Goal: Find specific page/section: Find specific page/section

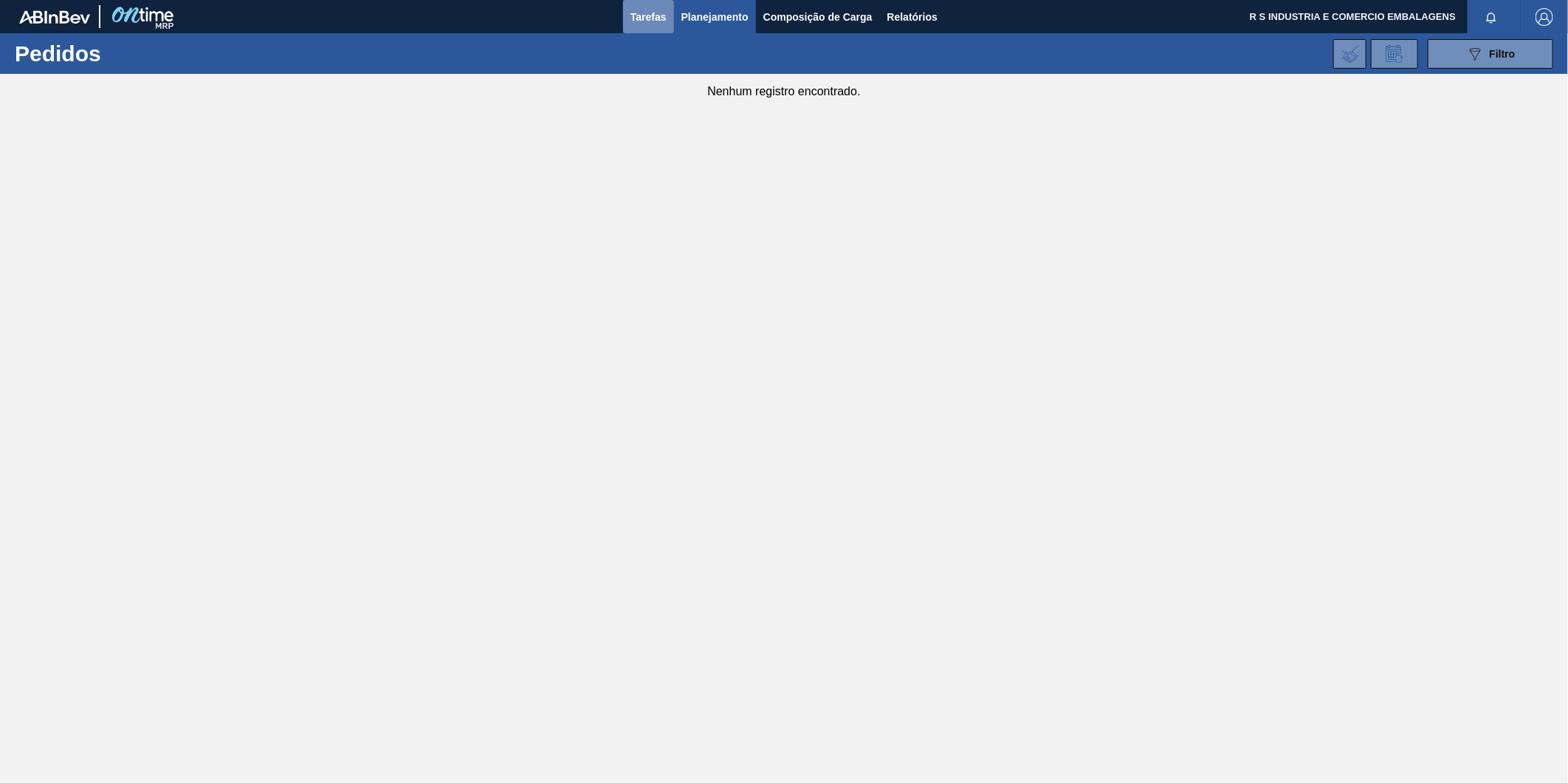
click at [631, 30] on button "Tarefas" at bounding box center [649, 16] width 51 height 34
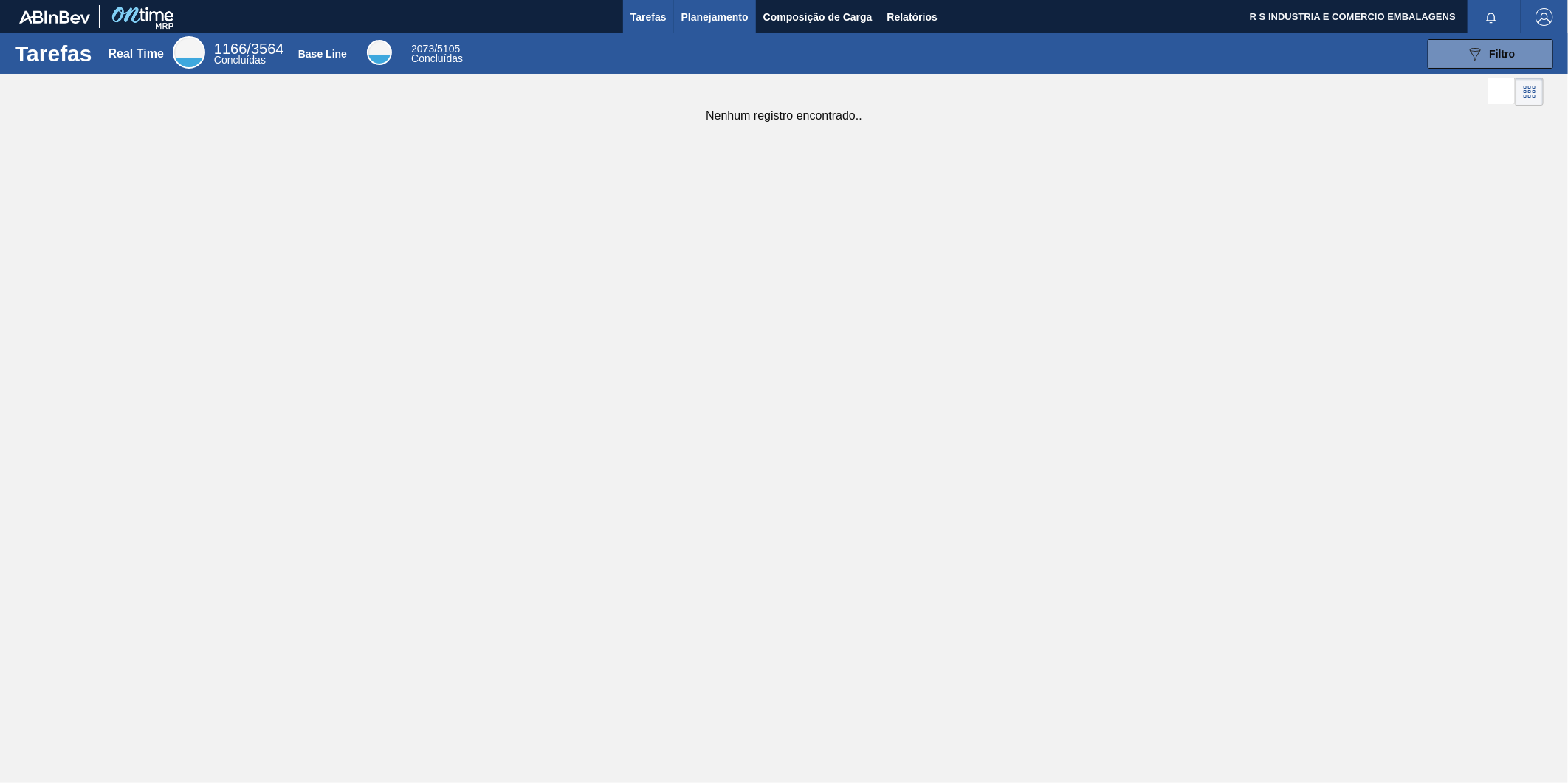
click at [706, 14] on span "Planejamento" at bounding box center [715, 17] width 67 height 18
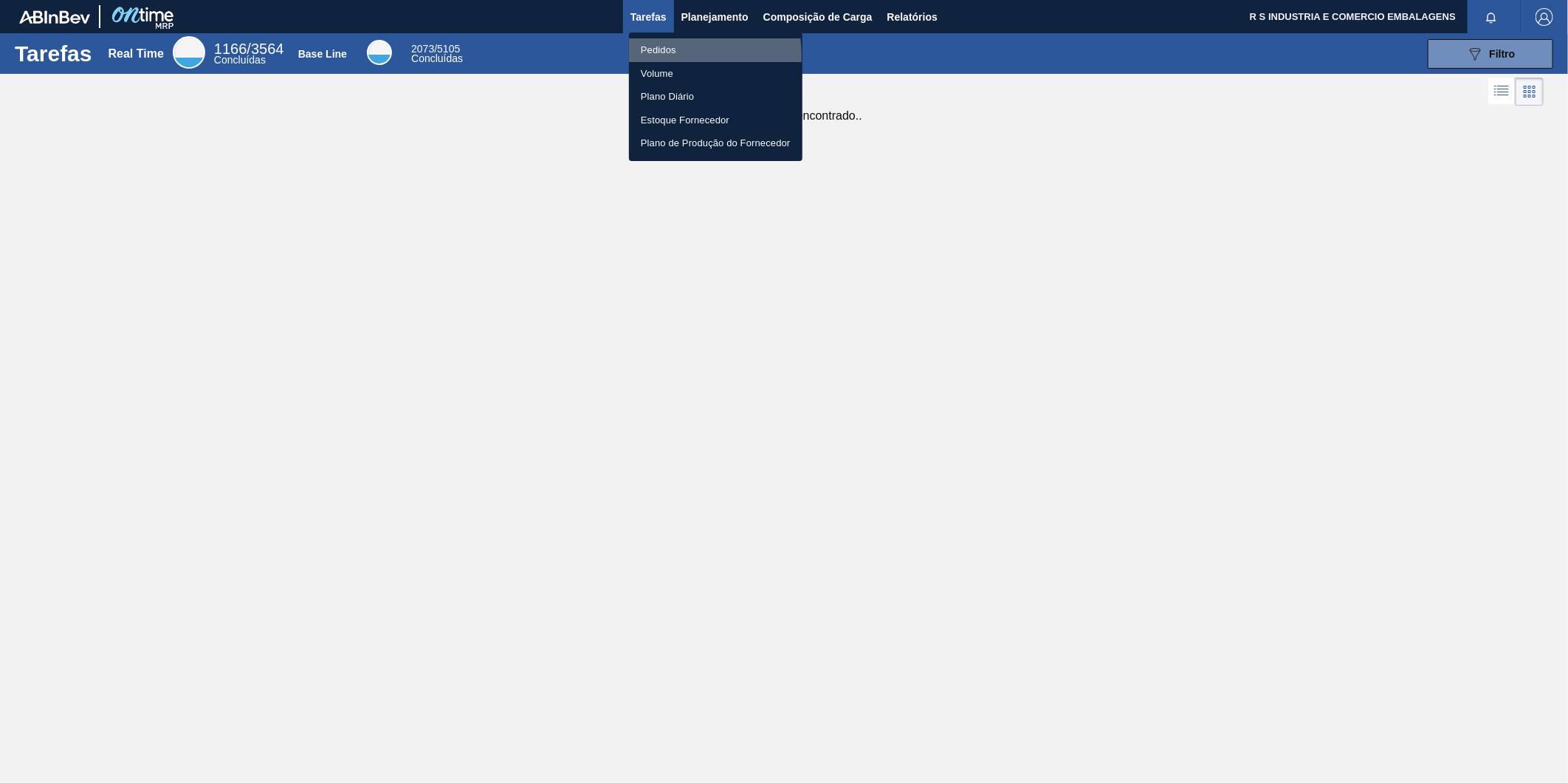
click at [657, 54] on li "Pedidos" at bounding box center [715, 50] width 173 height 24
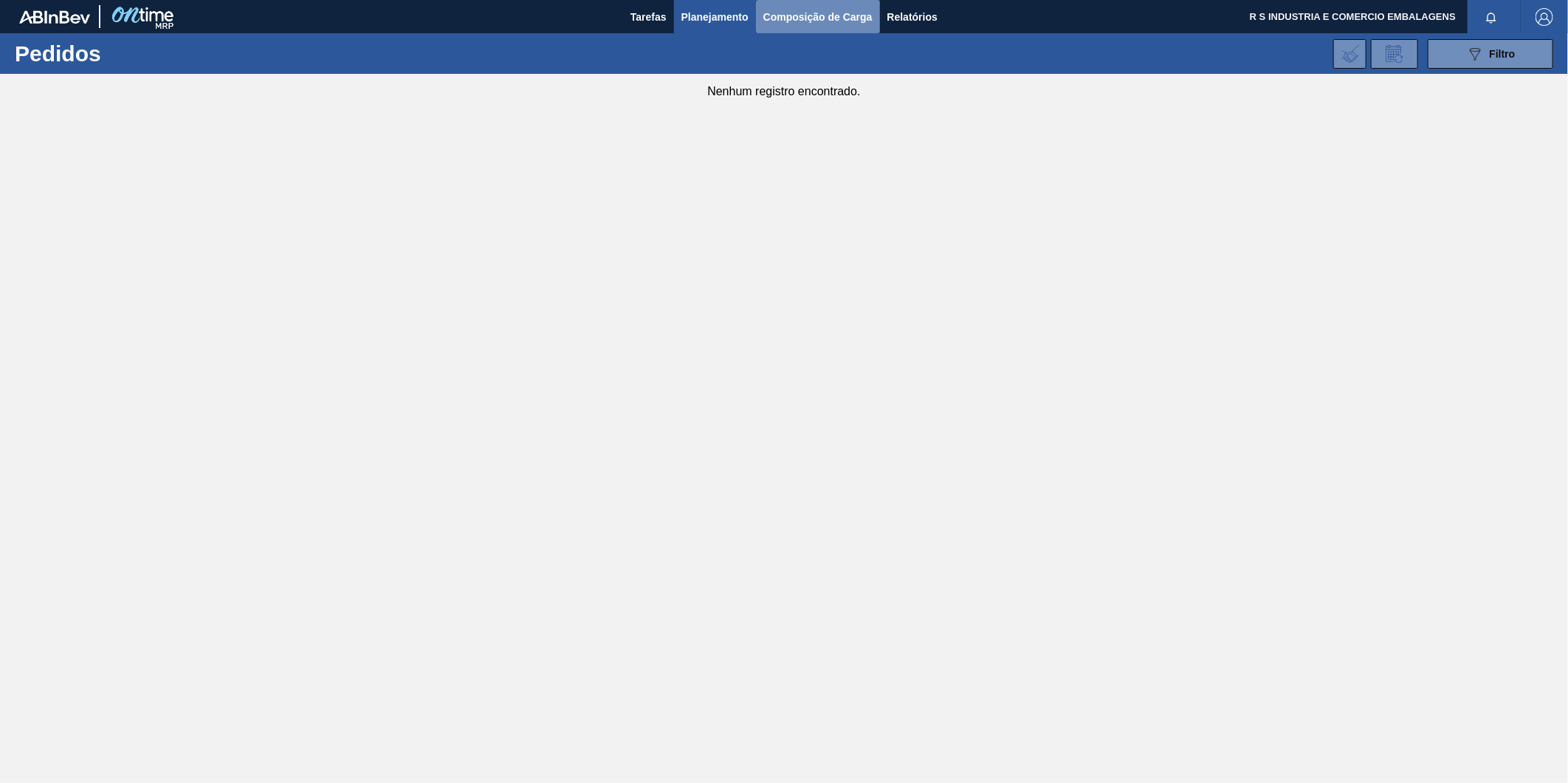
click at [783, 30] on button "Composição de Carga" at bounding box center [817, 16] width 124 height 34
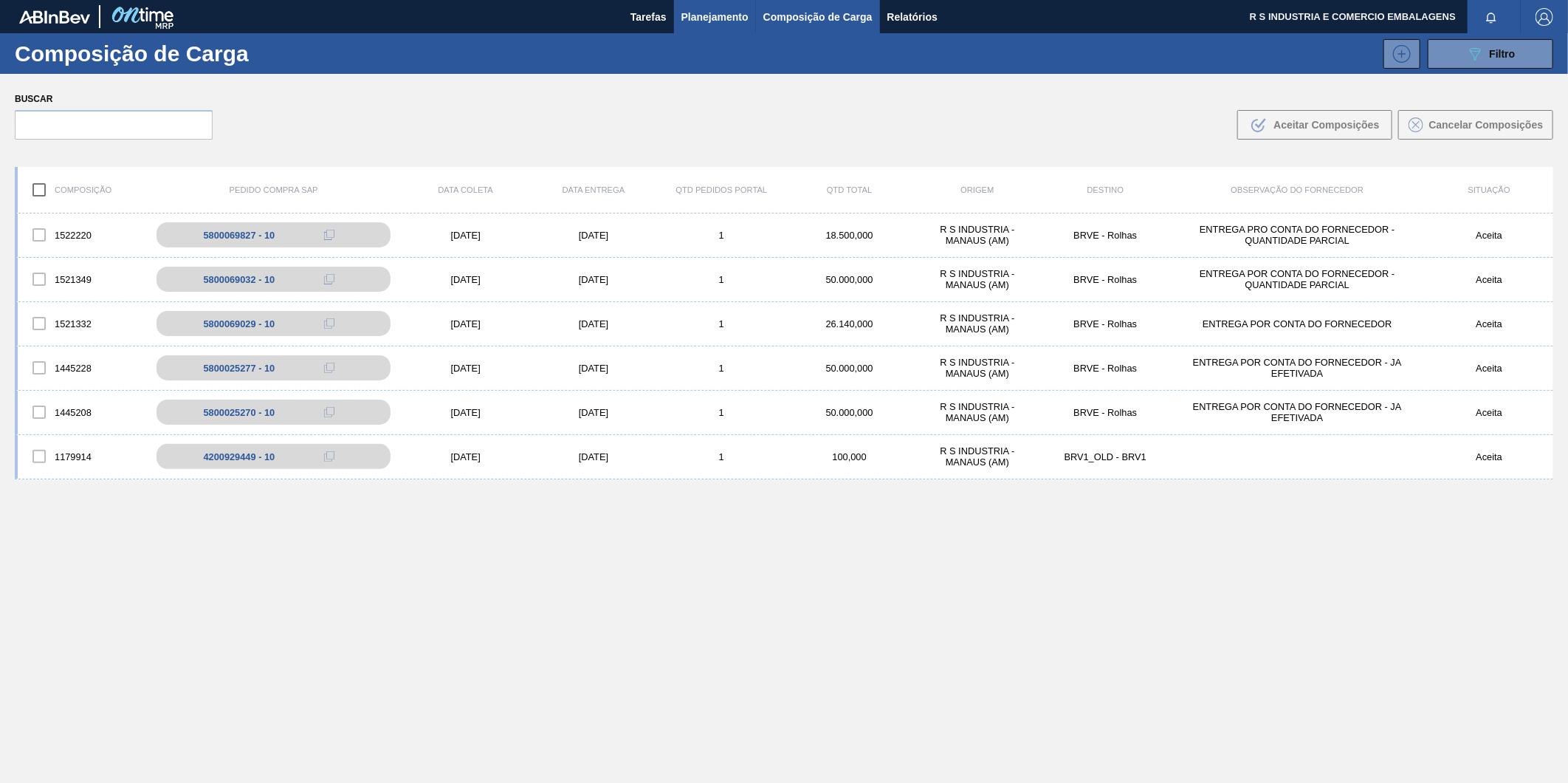
click at [691, 22] on span "Planejamento" at bounding box center [715, 17] width 67 height 18
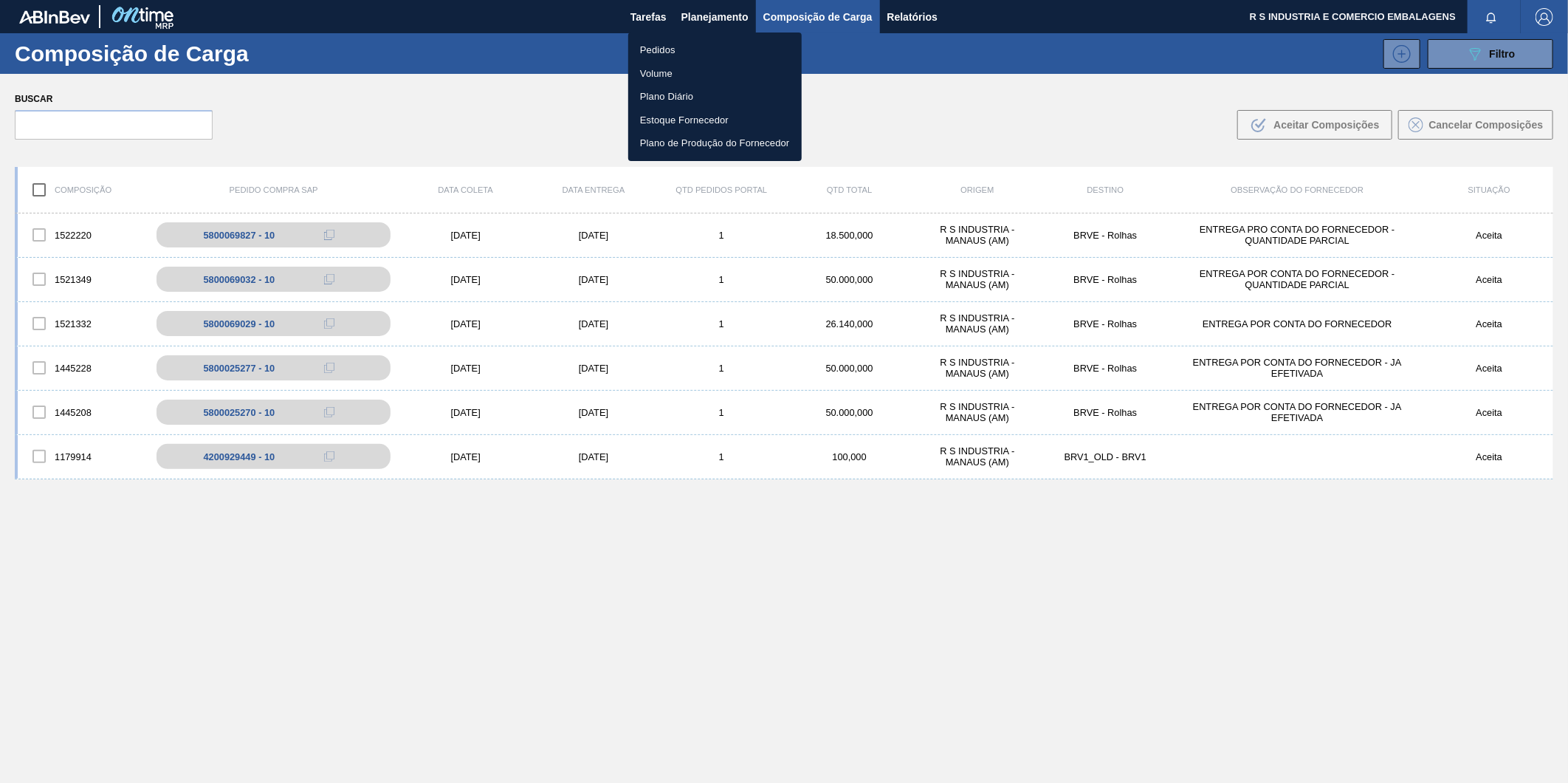
drag, startPoint x: 648, startPoint y: 48, endPoint x: 679, endPoint y: 105, distance: 64.9
click at [648, 48] on li "Pedidos" at bounding box center [714, 50] width 173 height 24
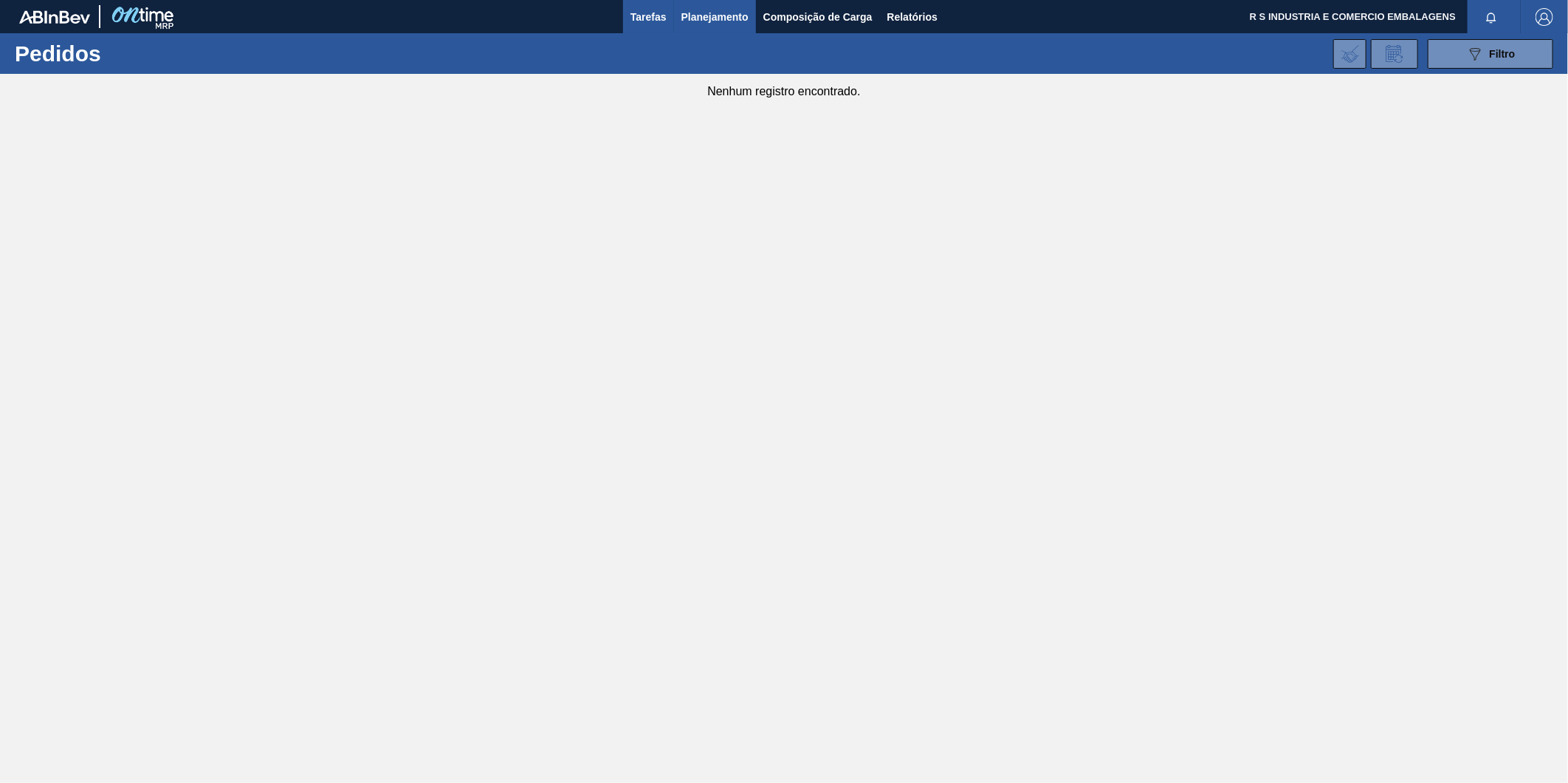
click at [649, 18] on span "Tarefas" at bounding box center [649, 17] width 36 height 18
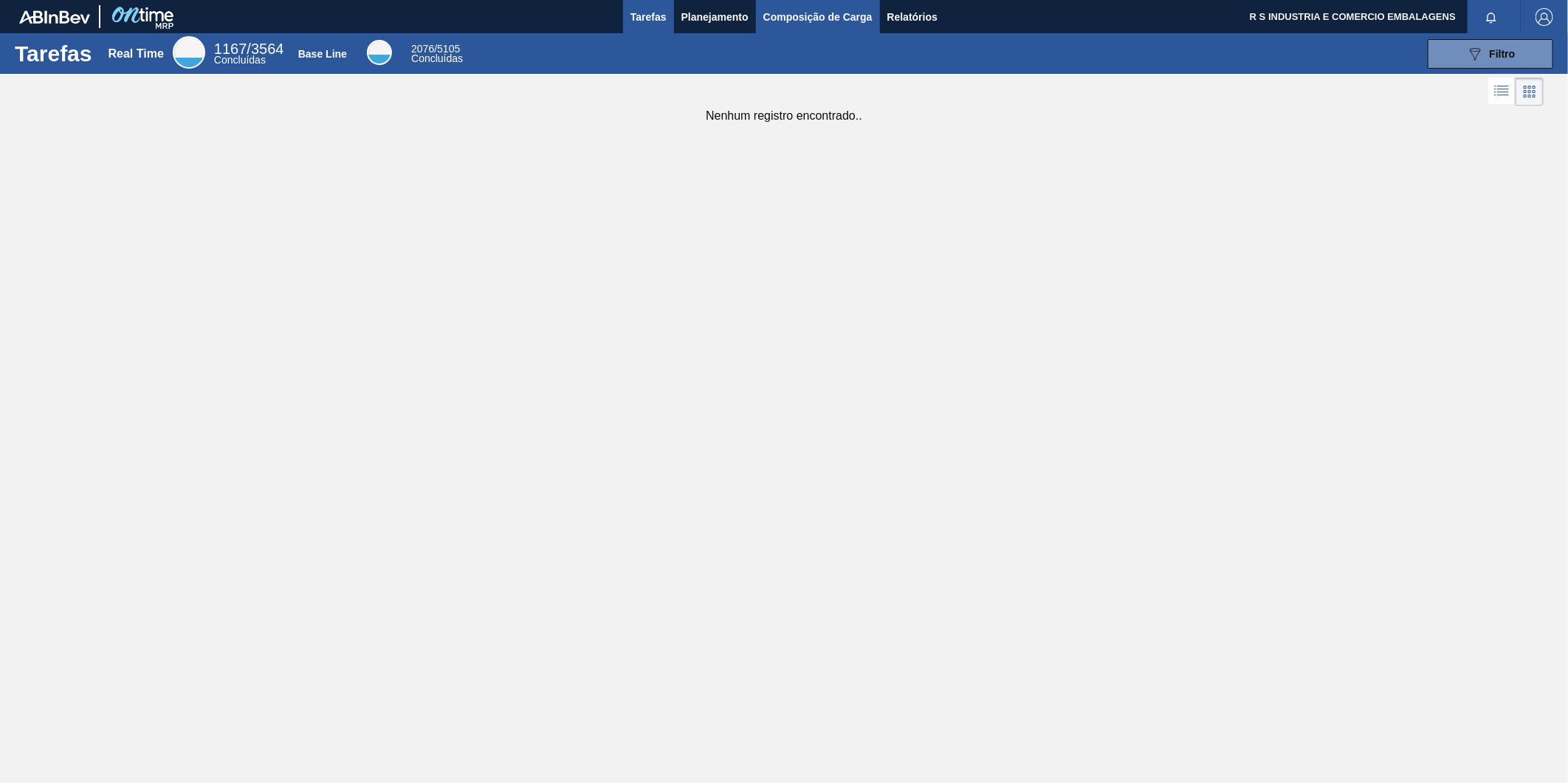
click at [784, 17] on span "Composição de Carga" at bounding box center [817, 17] width 110 height 18
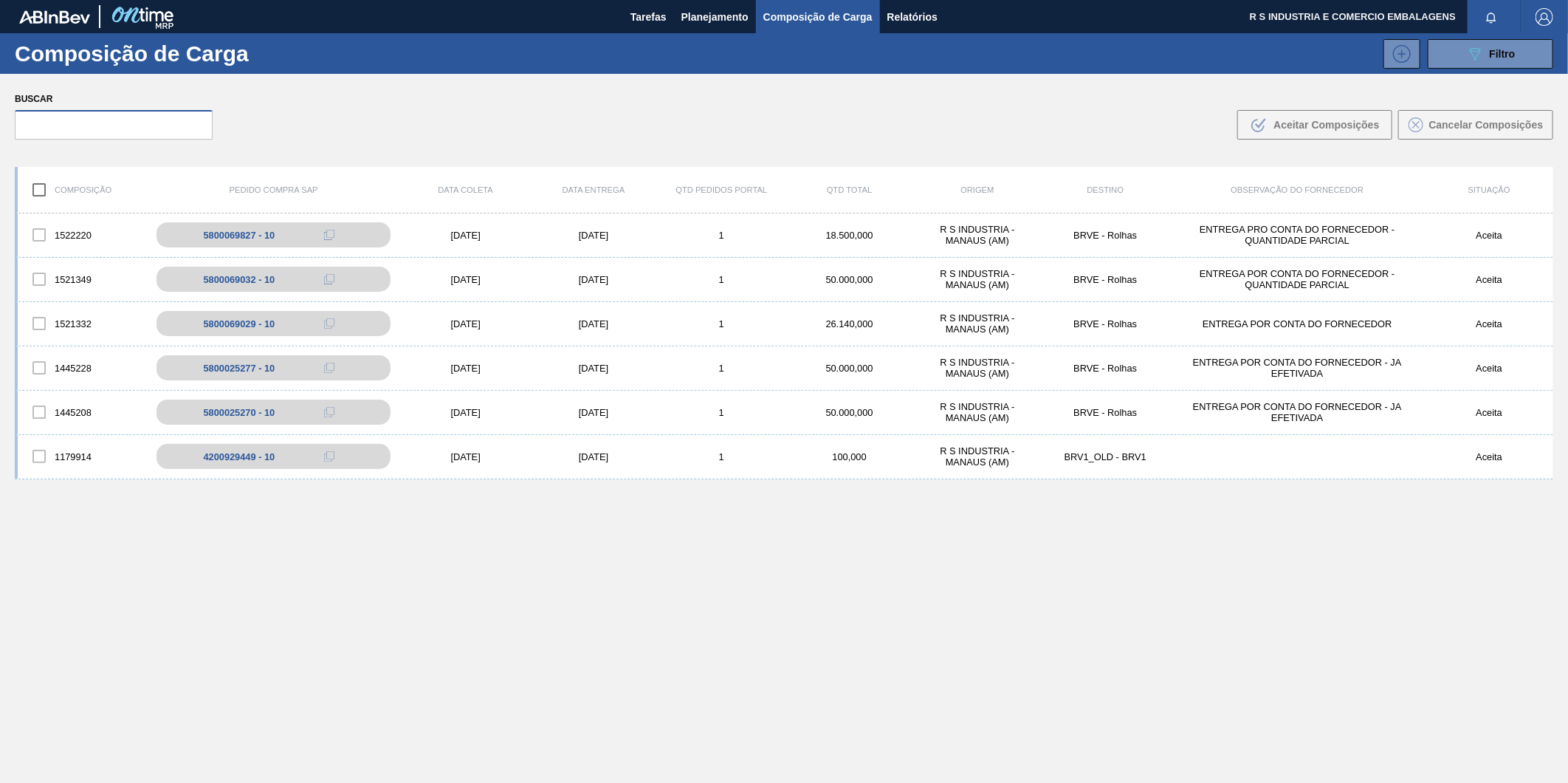
click at [136, 130] on input "text" at bounding box center [113, 124] width 197 height 30
paste input "5800343785"
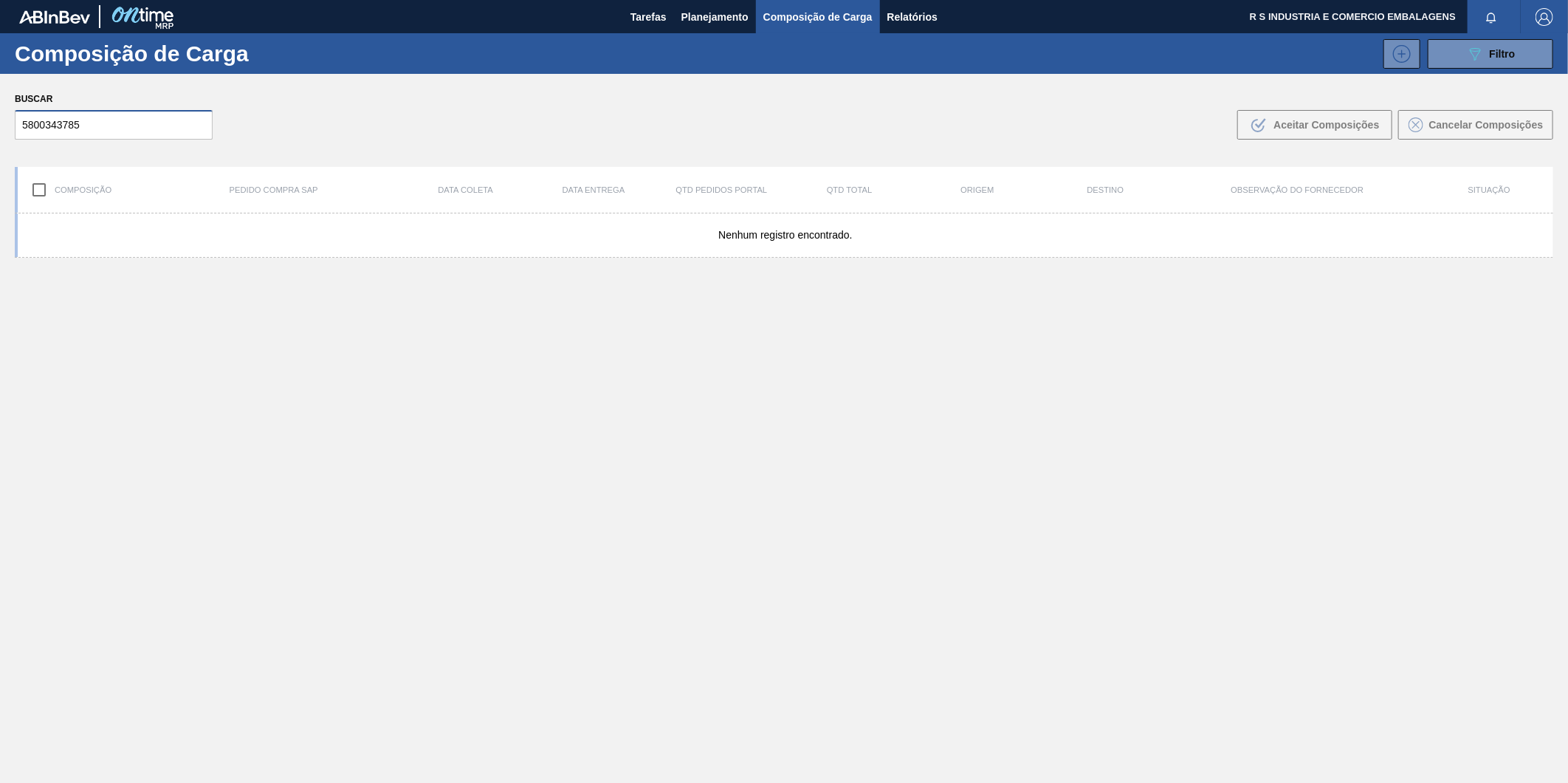
click at [115, 133] on input "5800343785" at bounding box center [113, 124] width 197 height 30
type input "5800343785"
click at [39, 189] on input "checkbox" at bounding box center [39, 189] width 31 height 31
click at [134, 122] on input "5800343785" at bounding box center [113, 124] width 197 height 30
click at [38, 188] on input "checkbox" at bounding box center [39, 189] width 31 height 31
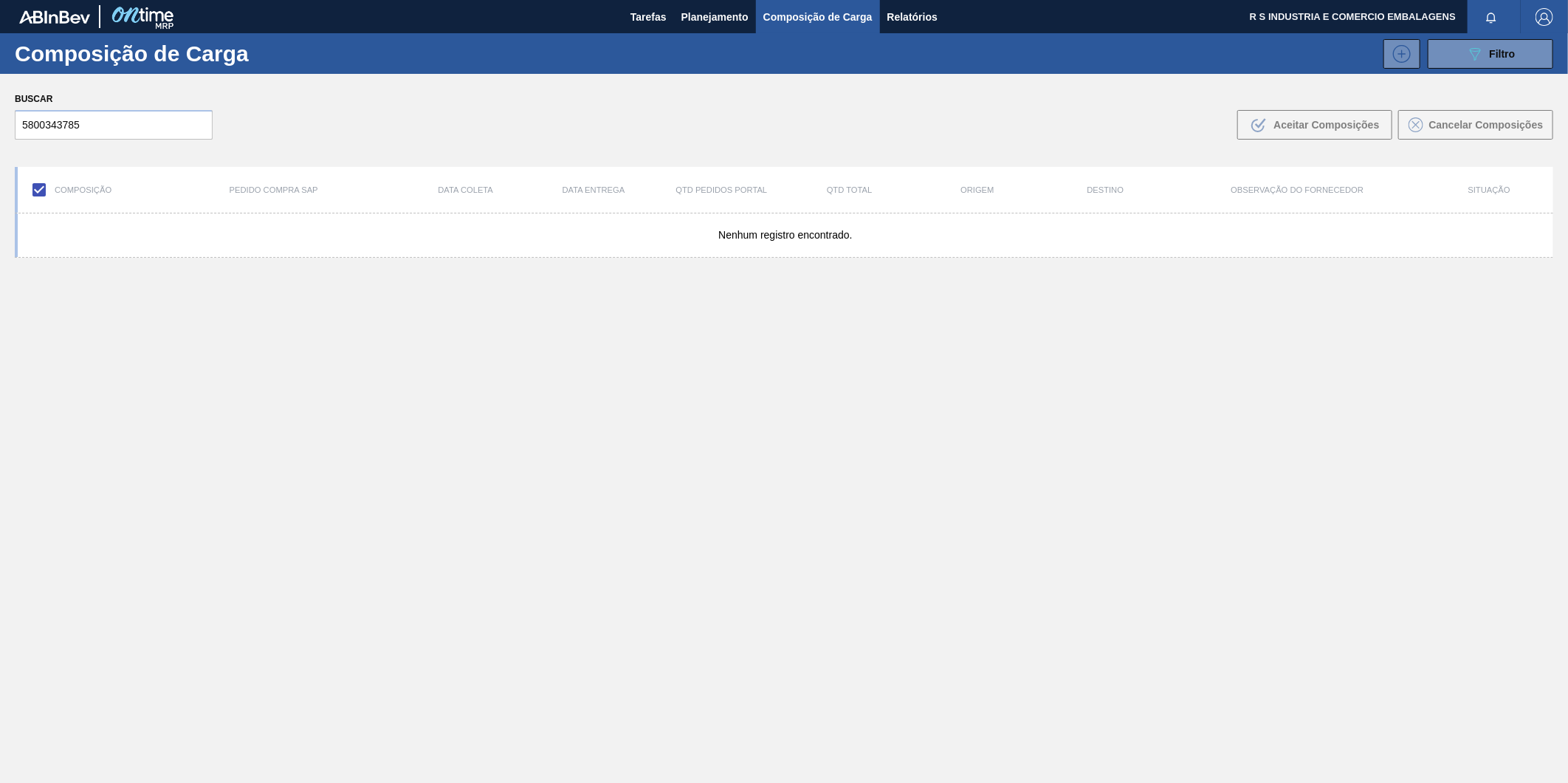
checkbox input "false"
click at [699, 8] on span "Planejamento" at bounding box center [715, 17] width 67 height 18
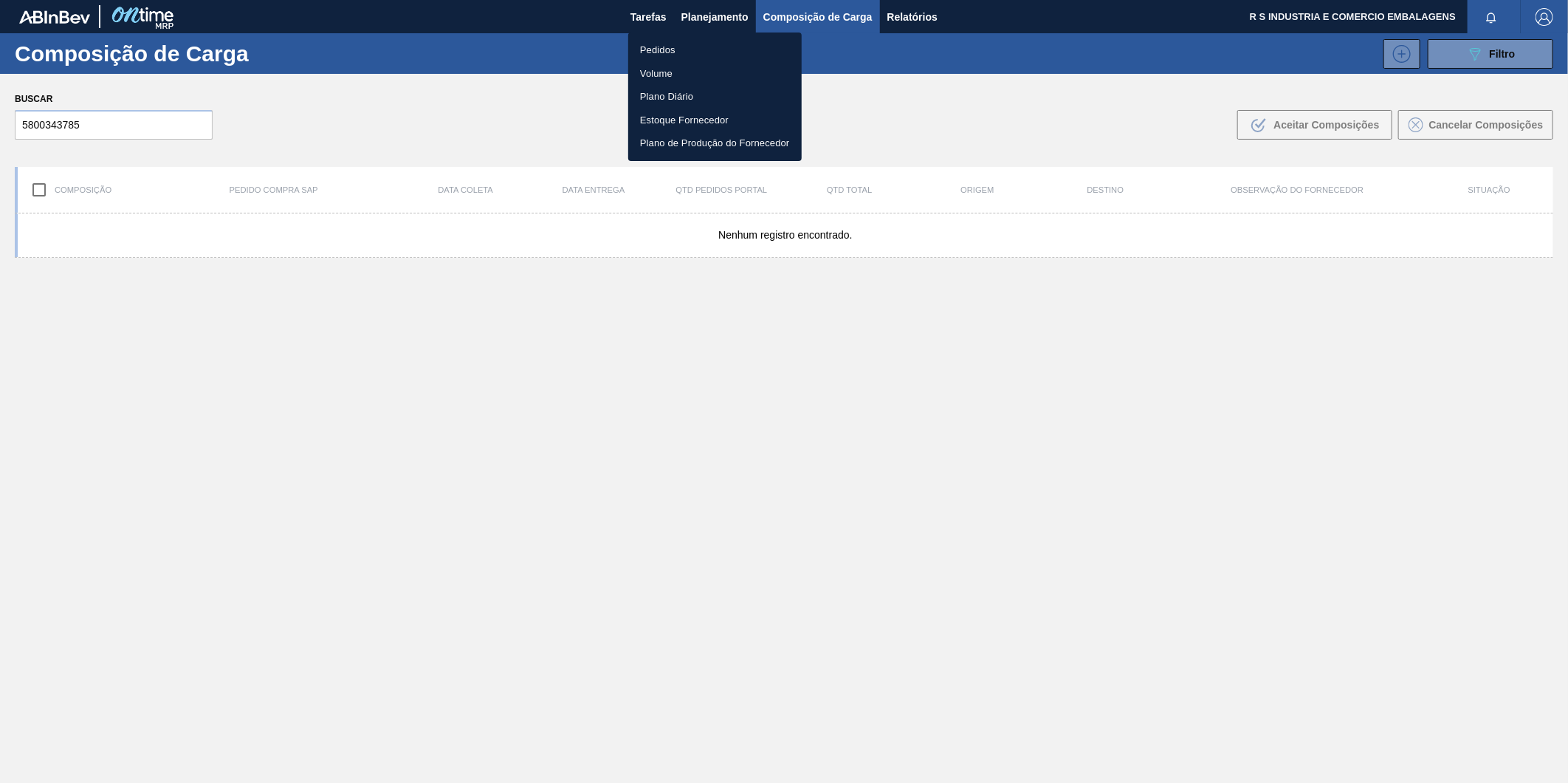
click at [926, 14] on div at bounding box center [784, 392] width 1568 height 783
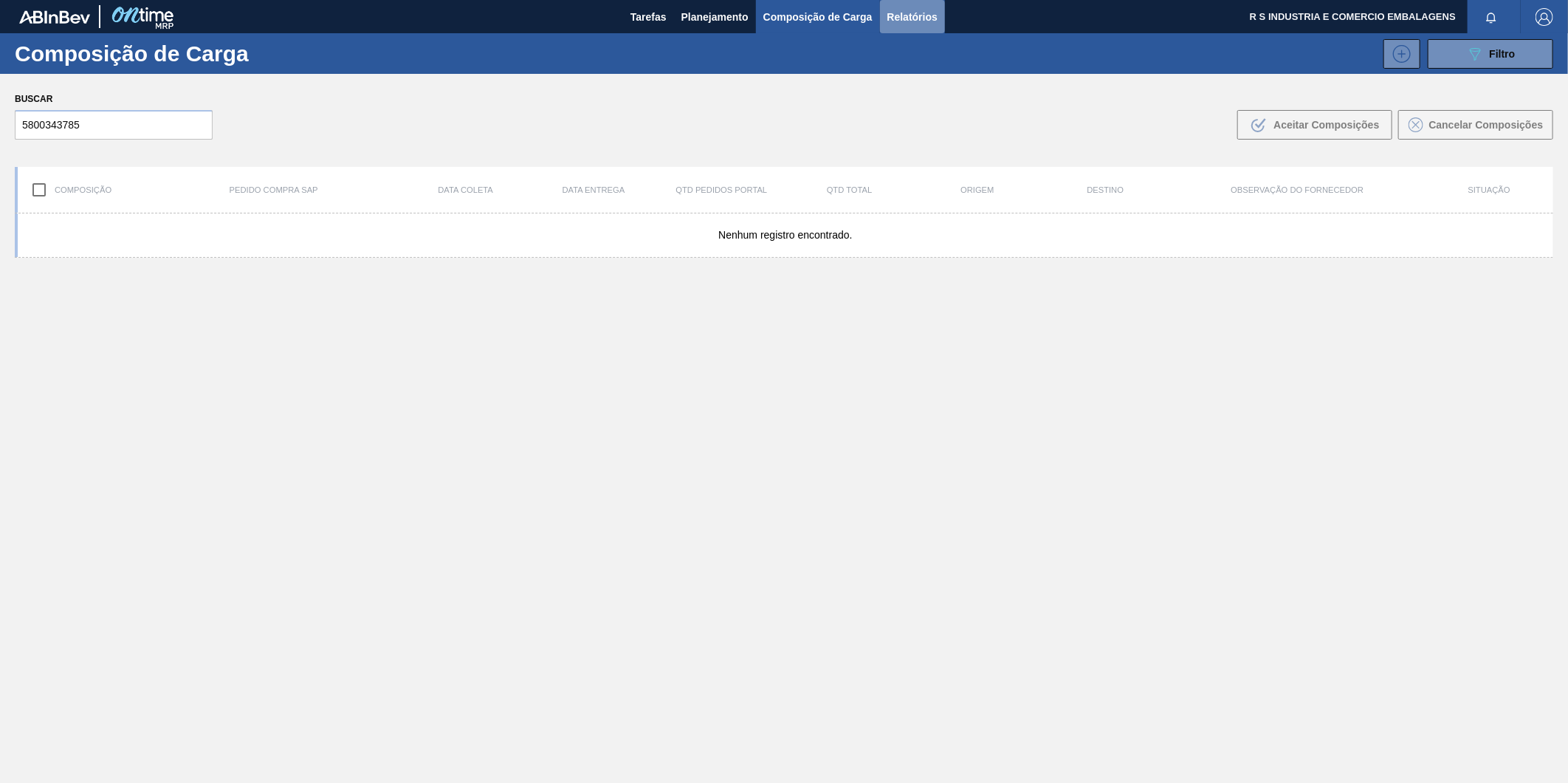
click at [919, 14] on span "Relatórios" at bounding box center [911, 17] width 50 height 18
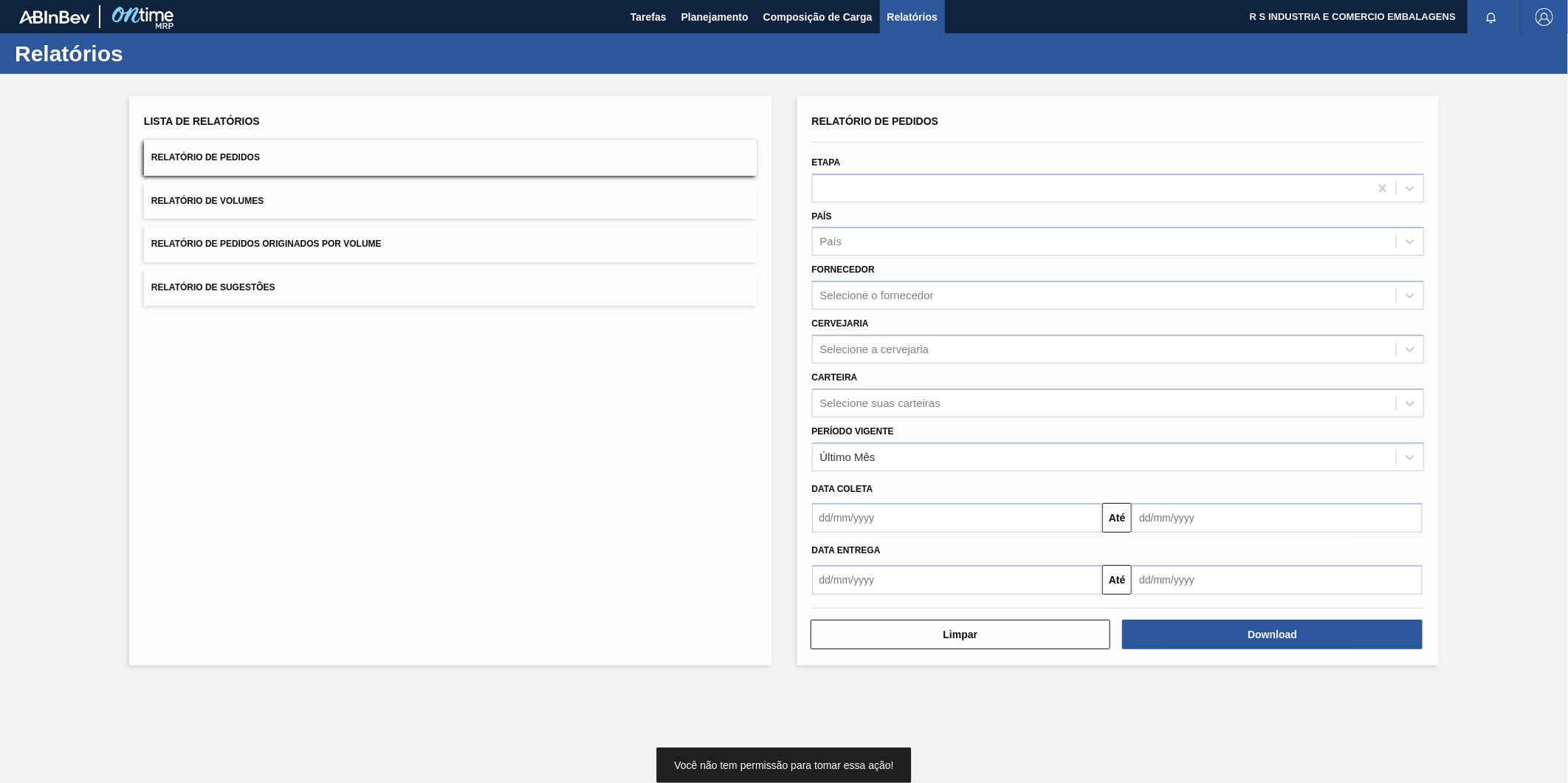
click at [282, 166] on button "Relatório de Pedidos" at bounding box center [450, 158] width 612 height 36
click at [268, 209] on button "Relatório de Volumes" at bounding box center [450, 201] width 612 height 36
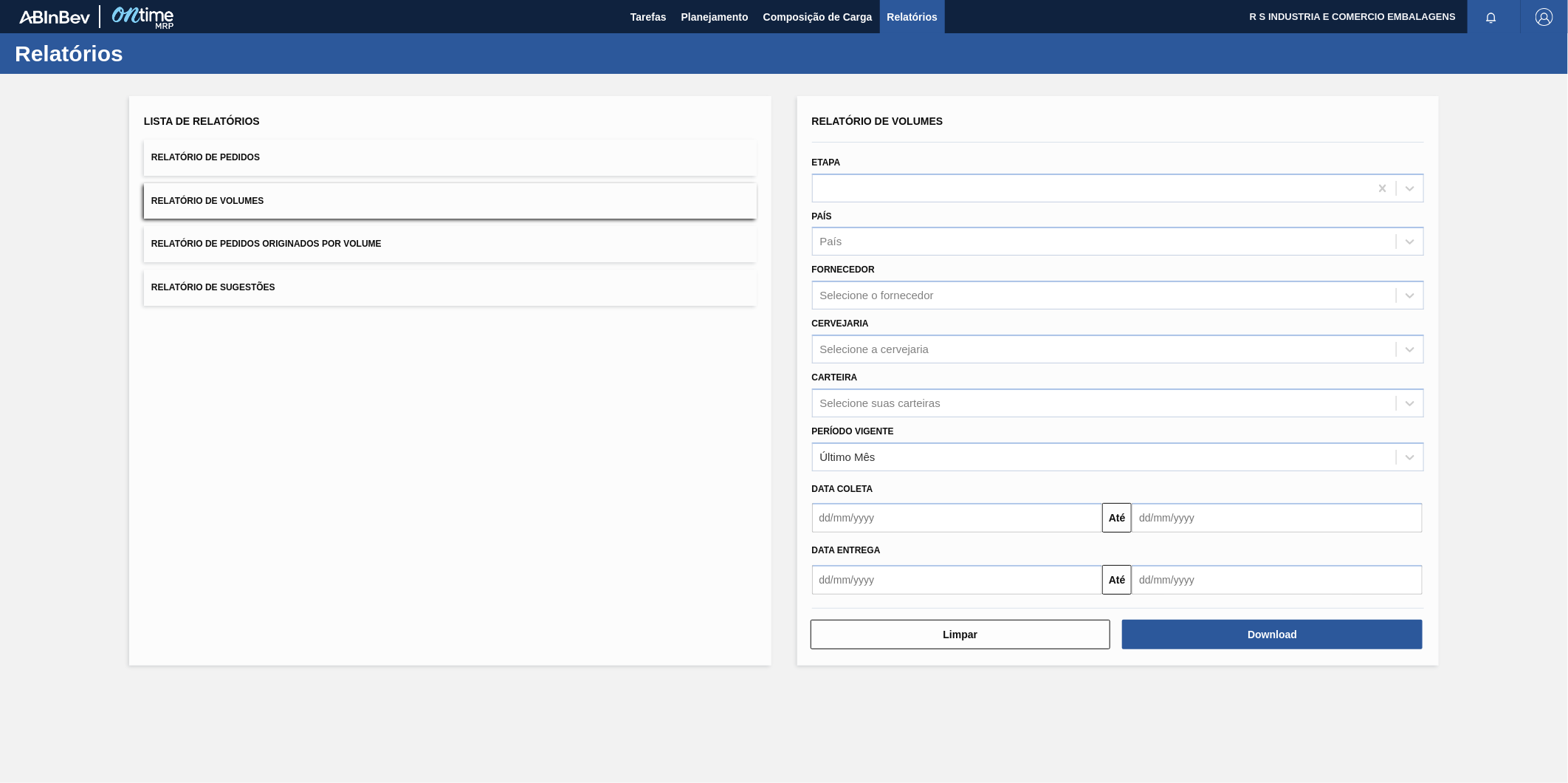
click at [274, 240] on span "Relatório de Pedidos Originados por Volume" at bounding box center [266, 243] width 230 height 10
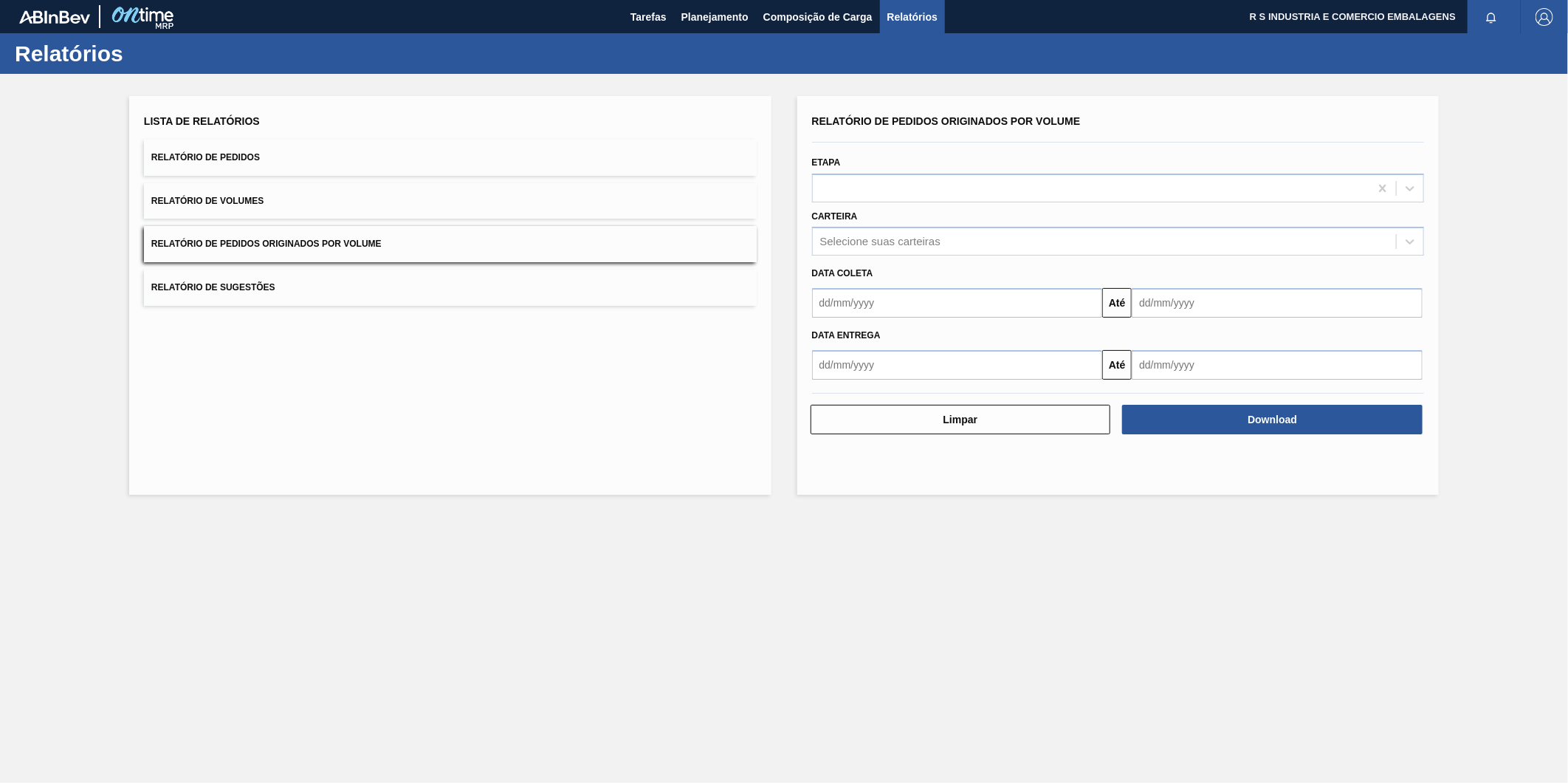
click at [313, 288] on button "Relatório de Sugestões" at bounding box center [450, 287] width 612 height 36
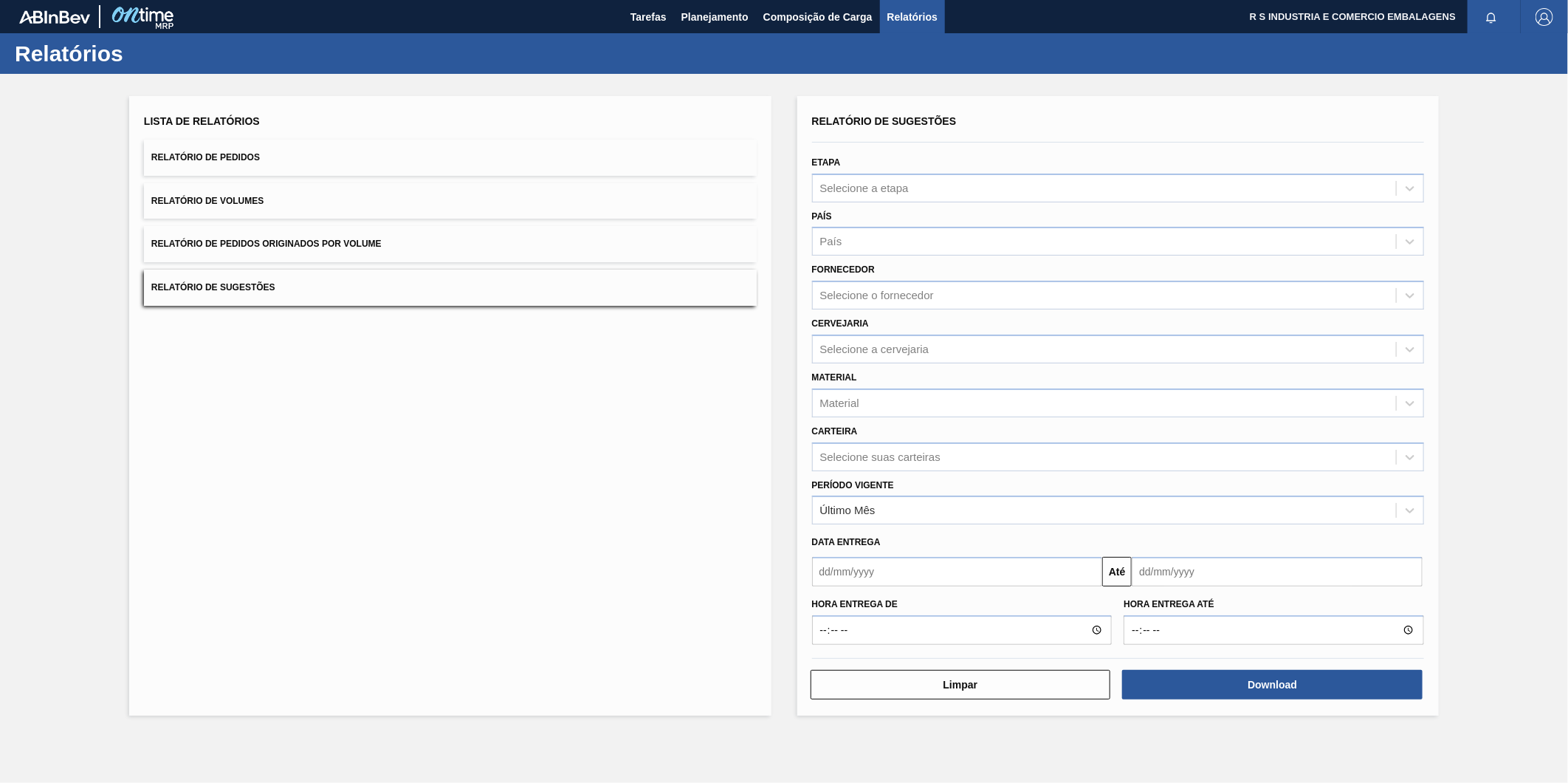
click at [312, 266] on div "Lista de Relatórios Relatório de Pedidos Relatório de Volumes Relatório de Pedi…" at bounding box center [450, 208] width 612 height 195
click at [304, 242] on span "Relatório de Pedidos Originados por Volume" at bounding box center [266, 243] width 230 height 10
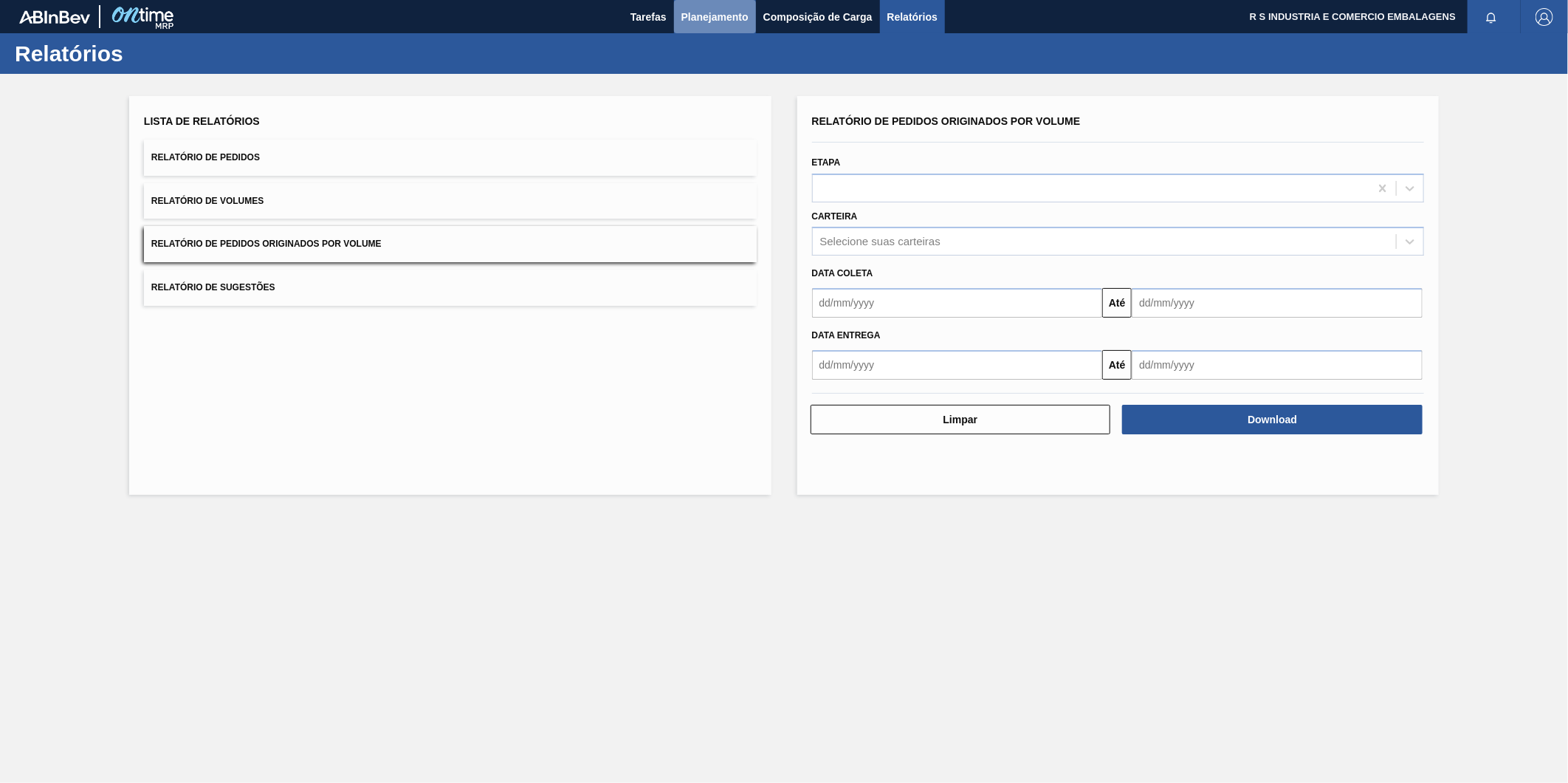
click at [726, 15] on span "Planejamento" at bounding box center [715, 17] width 67 height 18
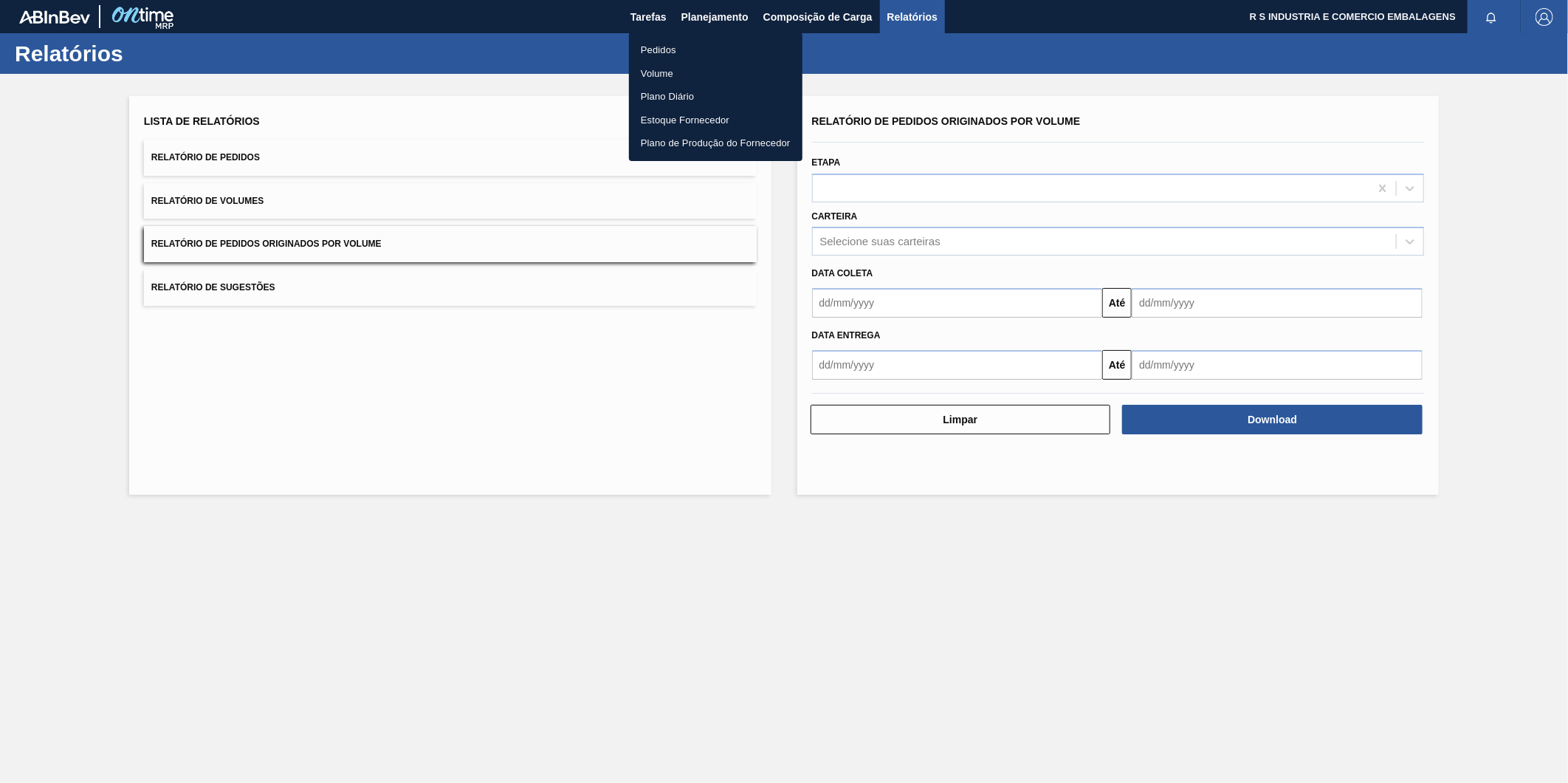
click at [658, 53] on li "Pedidos" at bounding box center [715, 50] width 173 height 24
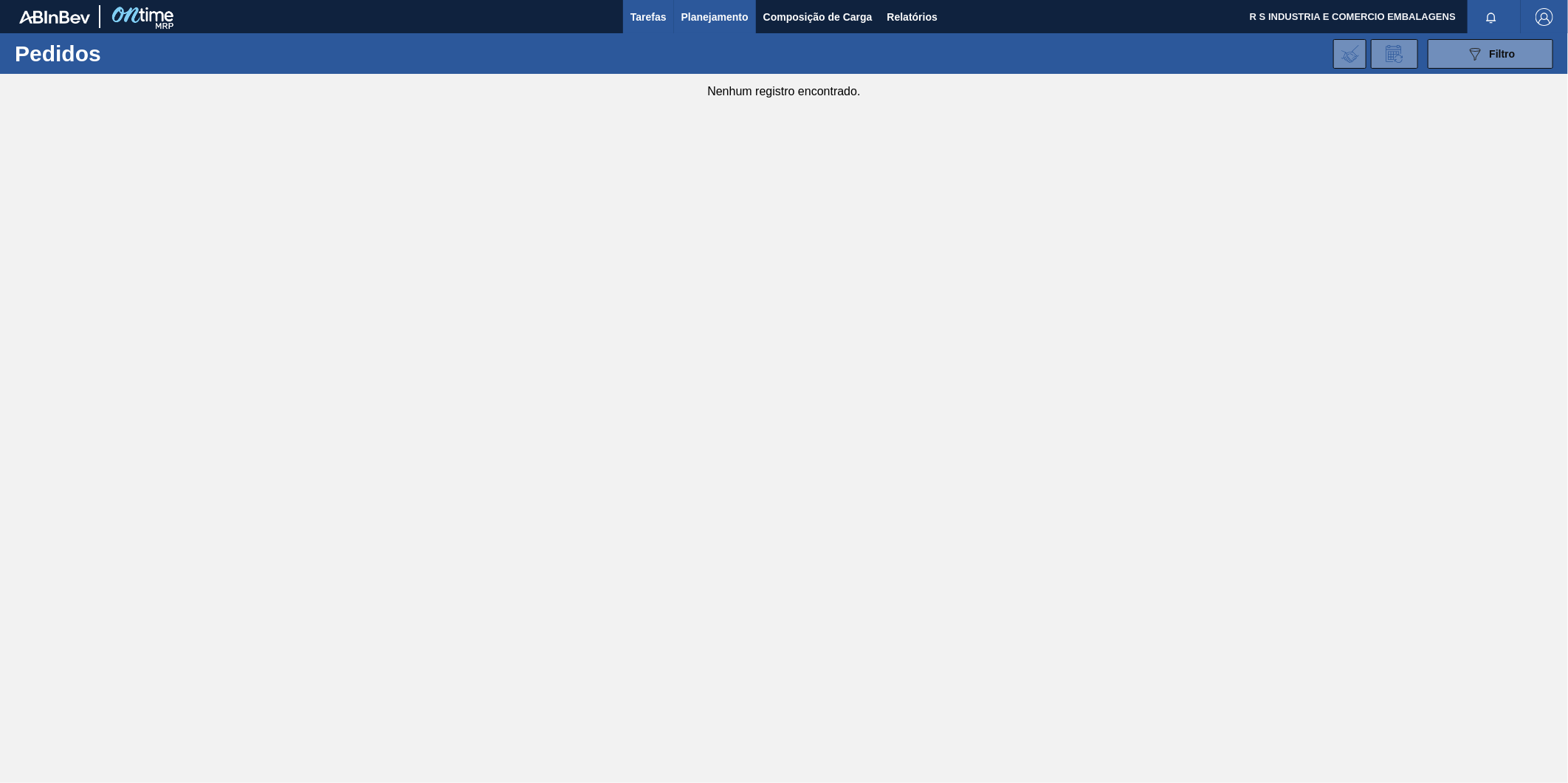
click at [655, 17] on span "Tarefas" at bounding box center [649, 17] width 36 height 18
